Goal: Information Seeking & Learning: Learn about a topic

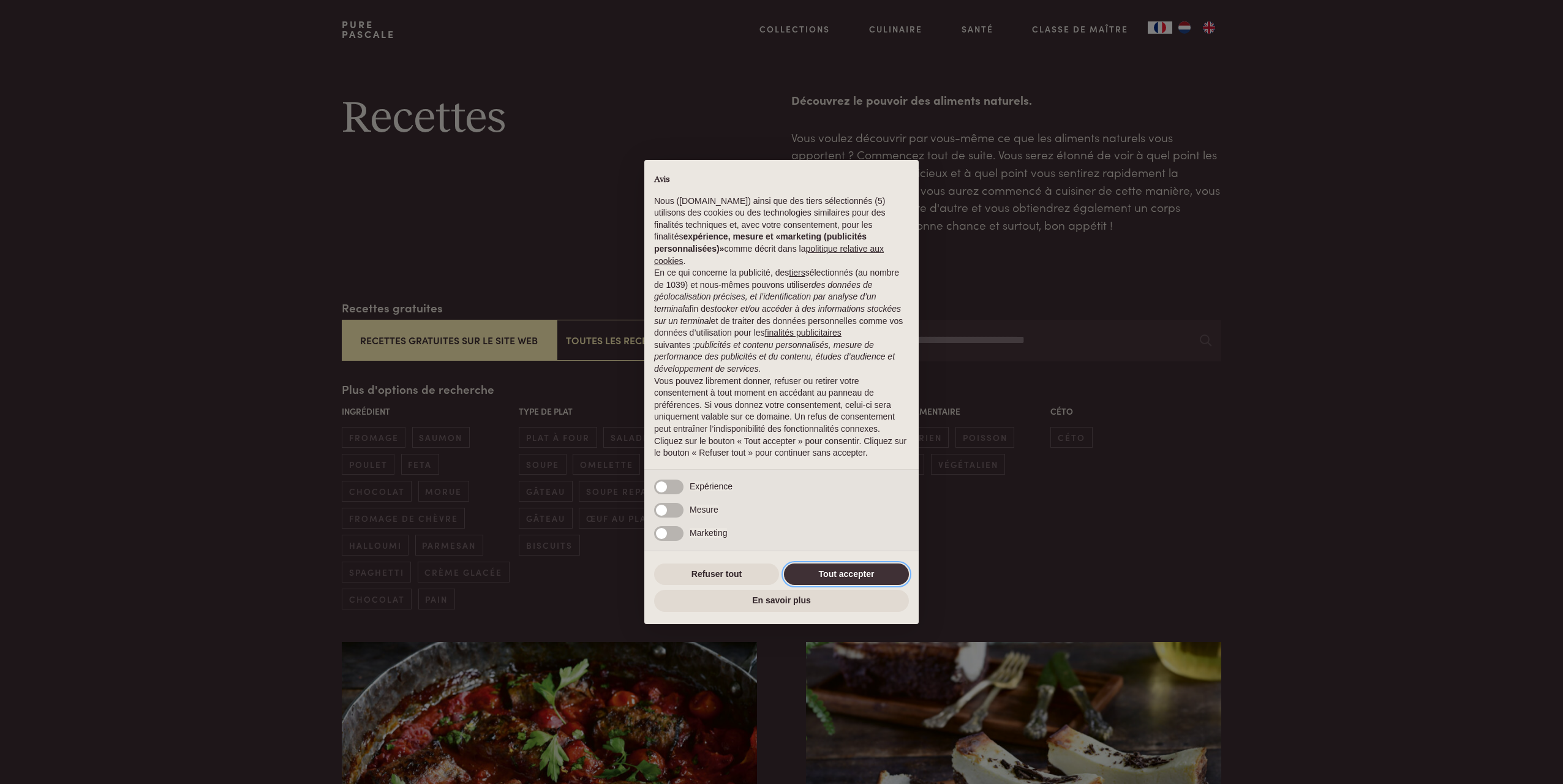
click at [857, 575] on button "Tout accepter" at bounding box center [847, 574] width 125 height 22
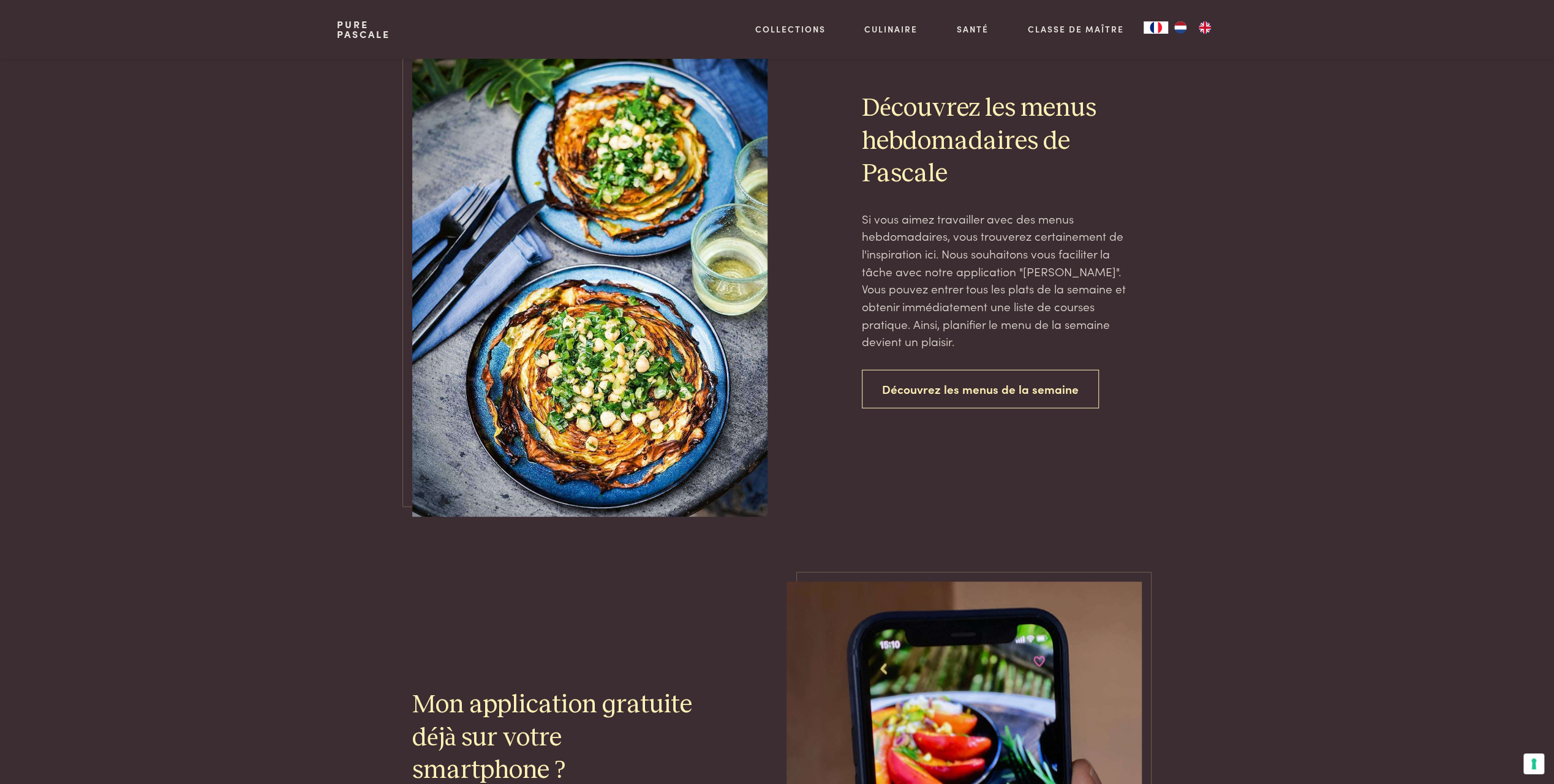
scroll to position [2817, 0]
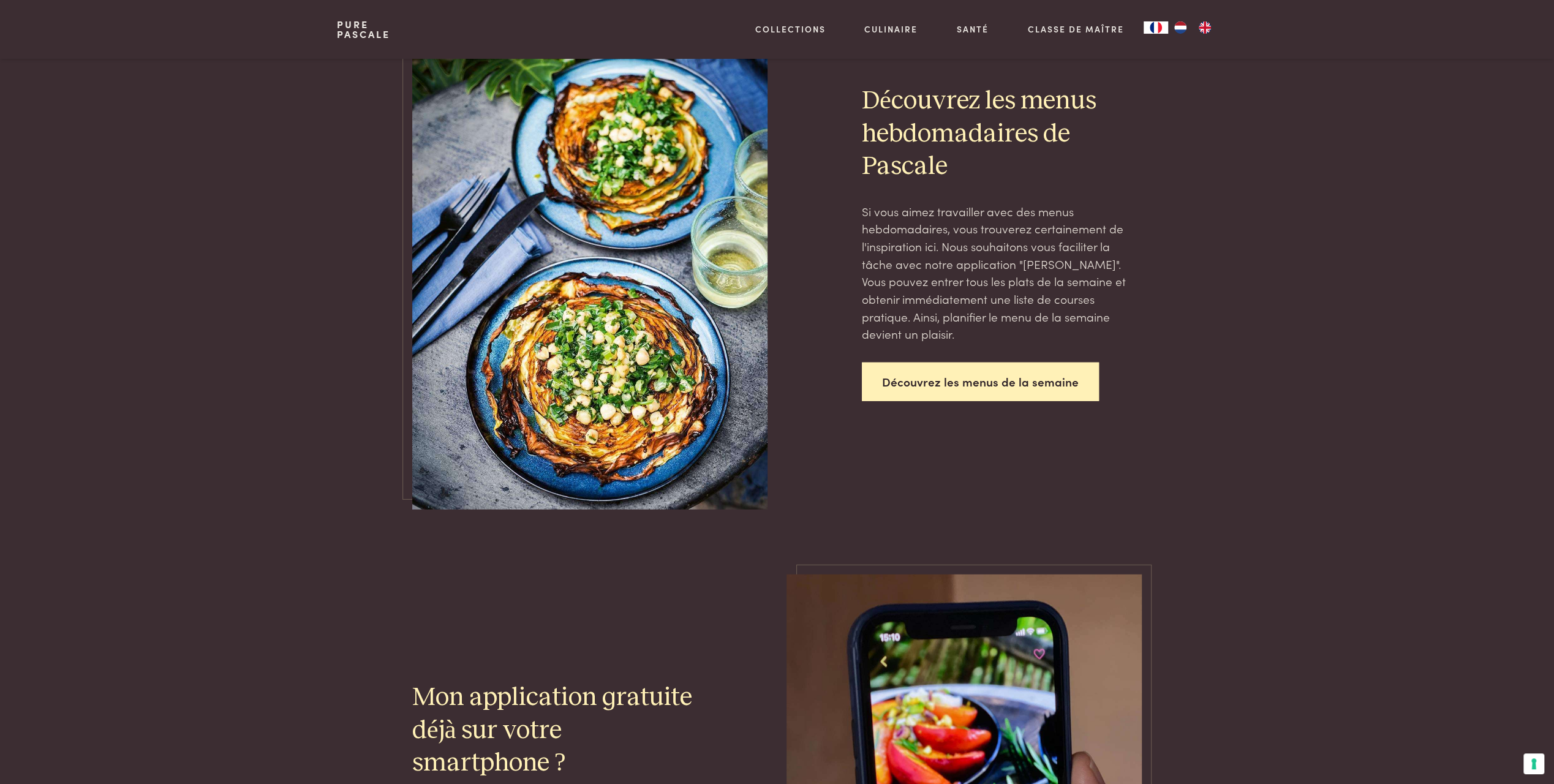
click at [967, 377] on link "Découvrez les menus de la semaine" at bounding box center [981, 382] width 237 height 39
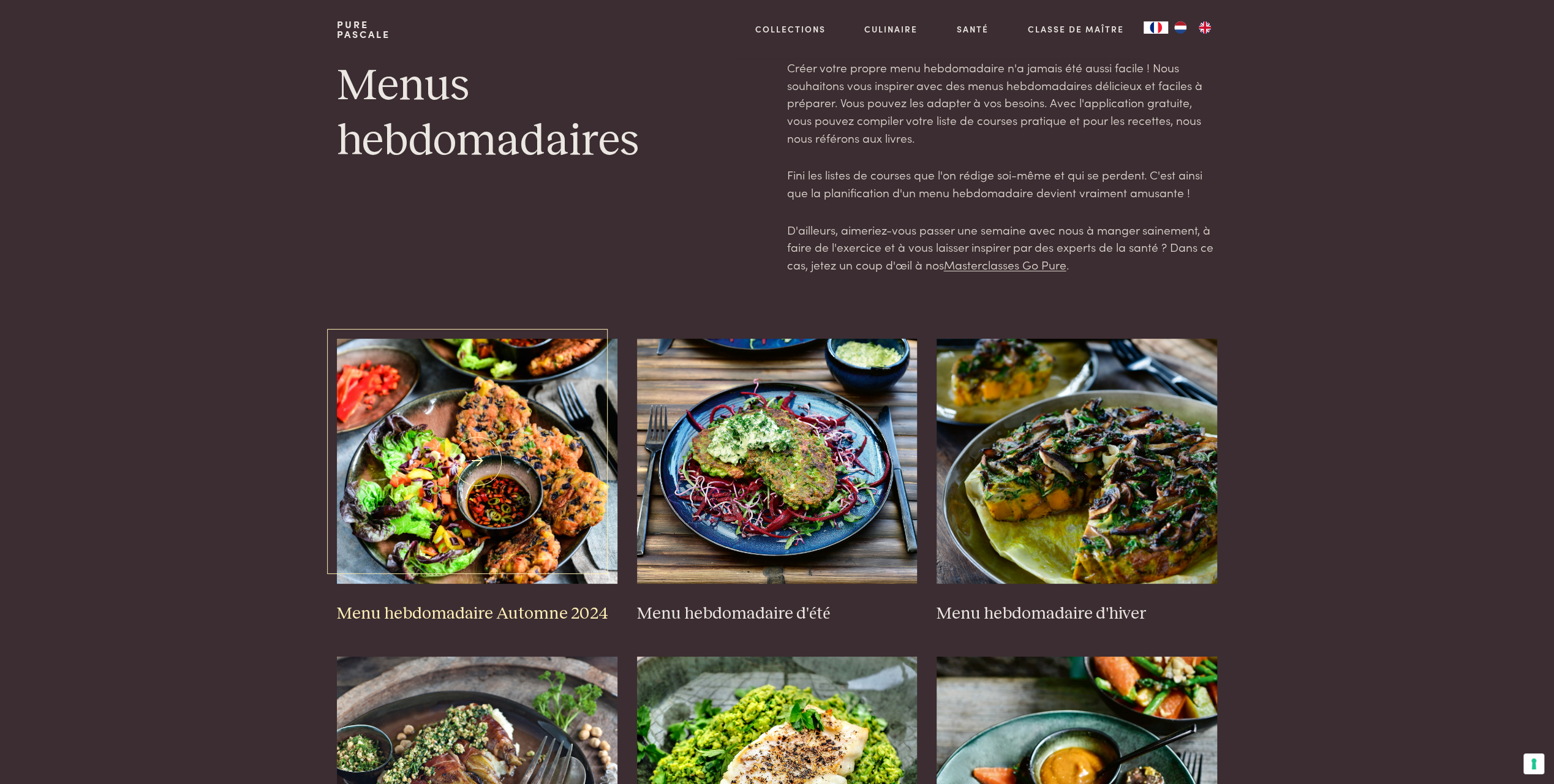
click at [475, 441] on img at bounding box center [477, 461] width 281 height 245
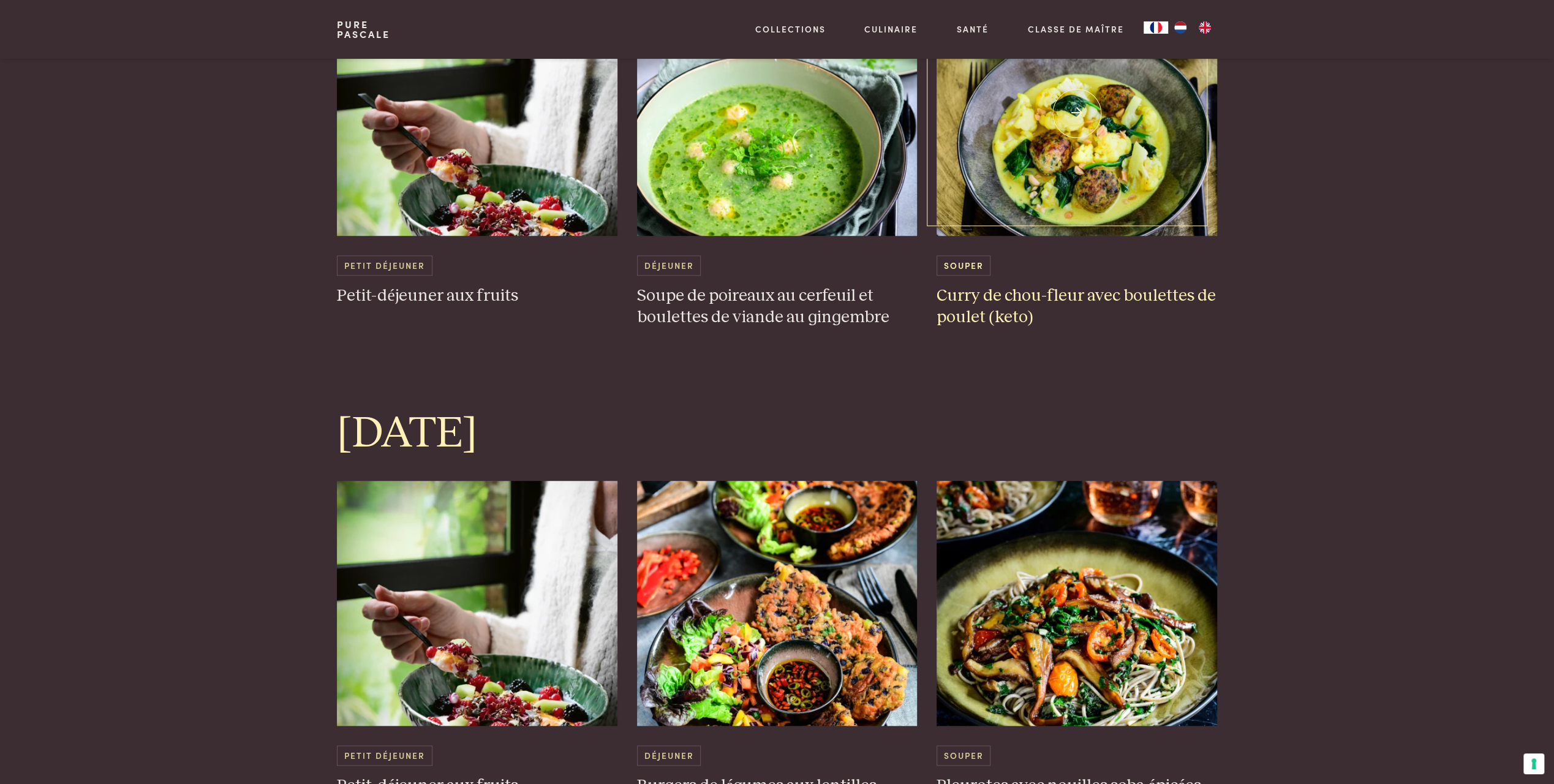
scroll to position [857, 0]
